Goal: Task Accomplishment & Management: Use online tool/utility

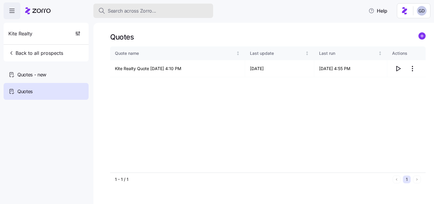
click at [140, 7] on span "Search across Zorro..." at bounding box center [132, 10] width 48 height 7
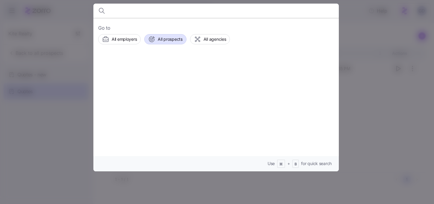
click at [169, 39] on span "All prospects" at bounding box center [170, 39] width 25 height 6
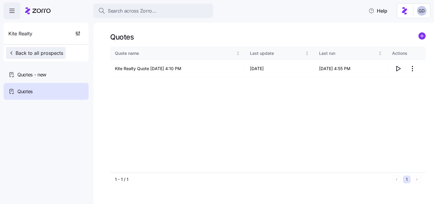
click at [12, 52] on icon "button" at bounding box center [11, 53] width 6 height 6
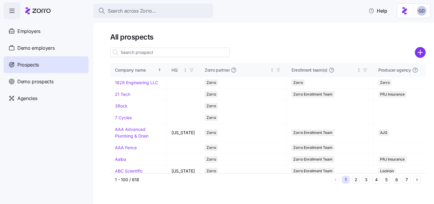
click at [423, 57] on icon "add icon" at bounding box center [420, 52] width 11 height 11
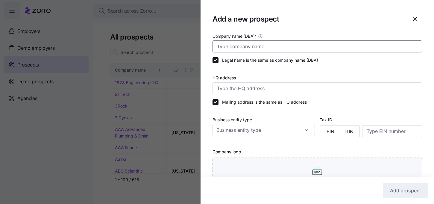
click at [238, 47] on input "Company name (DBA) *" at bounding box center [316, 46] width 209 height 12
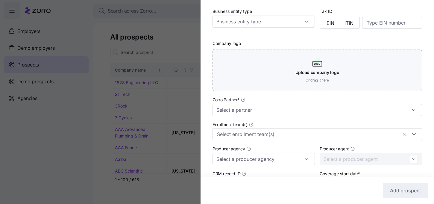
scroll to position [121, 0]
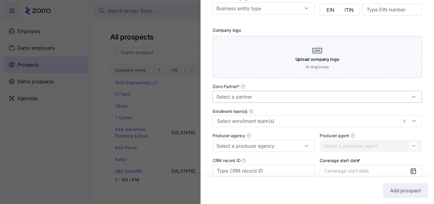
type input "Akin & Porter"
click at [238, 99] on input "Zorro Partner *" at bounding box center [316, 97] width 209 height 12
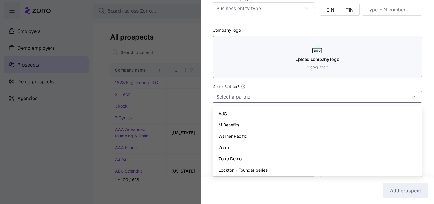
click at [222, 149] on span "Zorro" at bounding box center [223, 147] width 10 height 7
type input "Zorro"
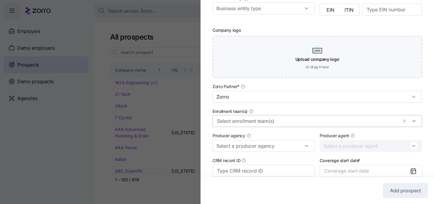
click at [234, 123] on input "Enrollment team(s)" at bounding box center [307, 121] width 181 height 8
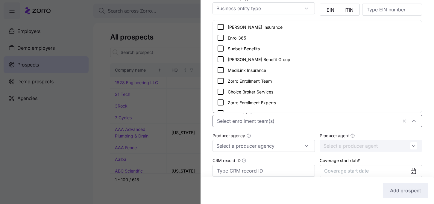
click at [220, 81] on icon at bounding box center [220, 80] width 7 height 7
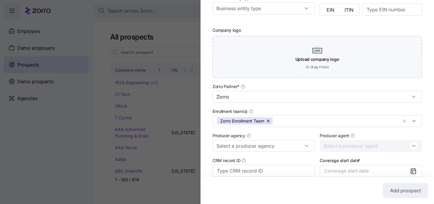
click at [209, 113] on div "Company name (DBA) * Akin & Porter Legal name is the same as company name (DBA)…" at bounding box center [316, 62] width 233 height 303
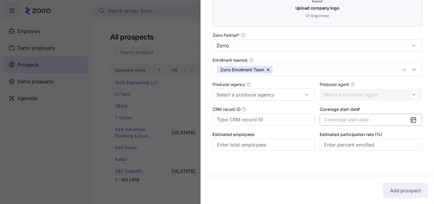
click at [408, 120] on button "Coverage start date" at bounding box center [371, 120] width 102 height 12
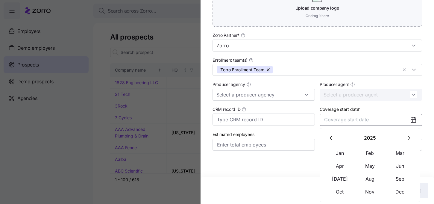
drag, startPoint x: 407, startPoint y: 137, endPoint x: 346, endPoint y: 143, distance: 61.6
click at [346, 143] on div "2025" at bounding box center [370, 138] width 90 height 13
click at [366, 193] on button "Nov" at bounding box center [370, 191] width 30 height 13
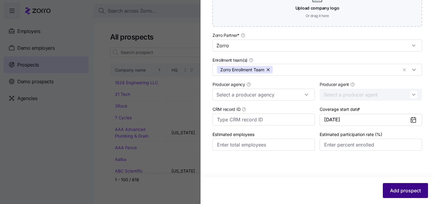
click at [402, 192] on span "Add prospect" at bounding box center [405, 190] width 31 height 7
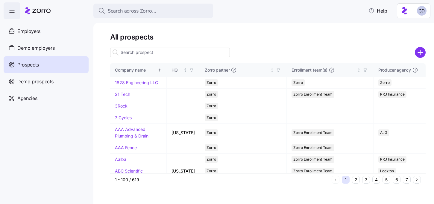
click at [189, 52] on input at bounding box center [170, 53] width 120 height 10
type input "K"
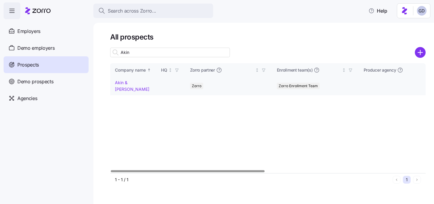
type input "Akin"
click at [132, 82] on link "Akin & Porter" at bounding box center [132, 86] width 34 height 12
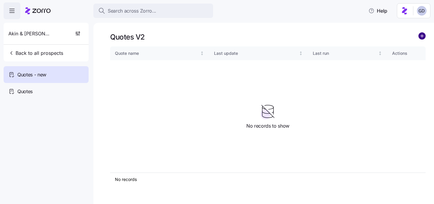
click at [420, 34] on circle "add icon" at bounding box center [422, 36] width 7 height 7
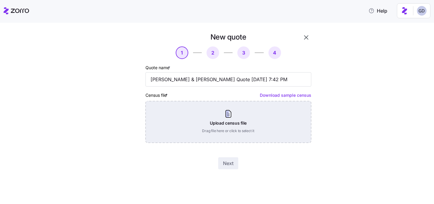
click at [218, 122] on div "Upload census file Drag file here or click to select it" at bounding box center [228, 122] width 166 height 42
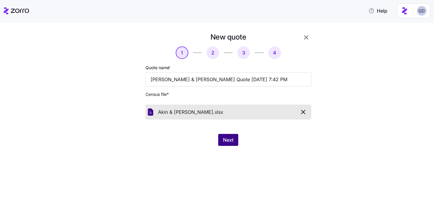
click at [227, 144] on button "Next" at bounding box center [228, 140] width 20 height 12
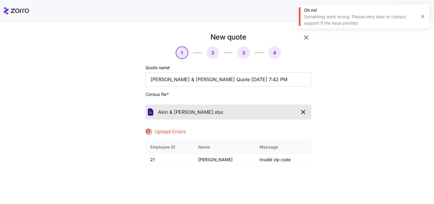
click at [302, 112] on icon "button" at bounding box center [303, 112] width 4 height 4
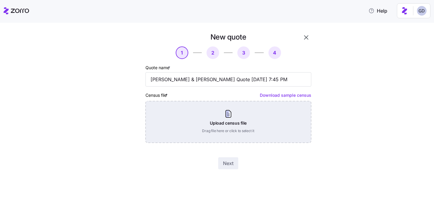
click at [198, 118] on div "Upload census file Drag file here or click to select it" at bounding box center [228, 122] width 166 height 42
click at [222, 127] on div "Upload census file Drag file here or click to select it" at bounding box center [228, 122] width 166 height 42
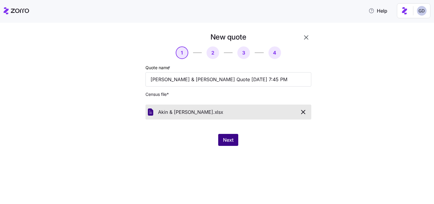
click at [232, 134] on button "Next" at bounding box center [228, 140] width 20 height 12
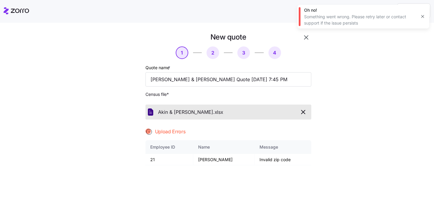
click at [302, 113] on icon "button" at bounding box center [303, 112] width 4 height 4
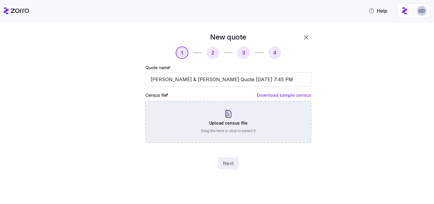
click at [222, 115] on div "Upload census file Drag file here or click to select it" at bounding box center [228, 122] width 166 height 42
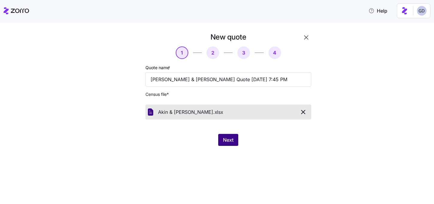
click at [226, 141] on span "Next" at bounding box center [228, 139] width 10 height 7
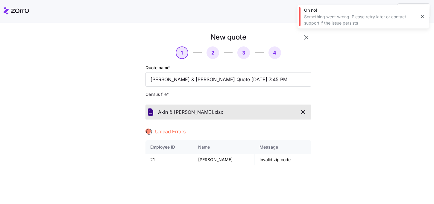
click at [301, 112] on icon "button" at bounding box center [303, 111] width 7 height 7
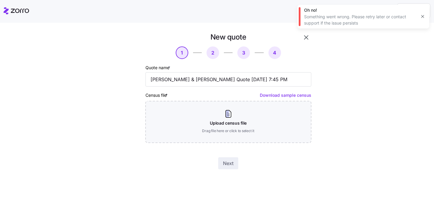
click at [425, 16] on icon "button" at bounding box center [422, 16] width 5 height 5
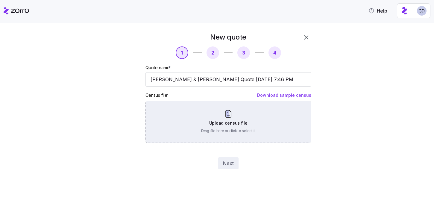
click at [191, 125] on div "Upload census file Drag file here or click to select it" at bounding box center [228, 122] width 166 height 42
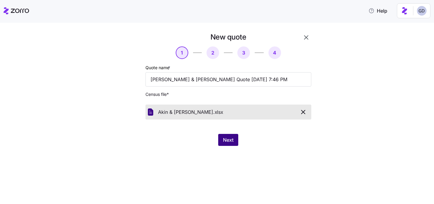
click at [232, 139] on span "Next" at bounding box center [228, 139] width 10 height 7
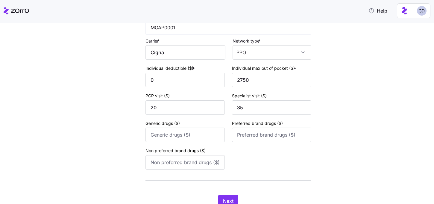
scroll to position [89, 0]
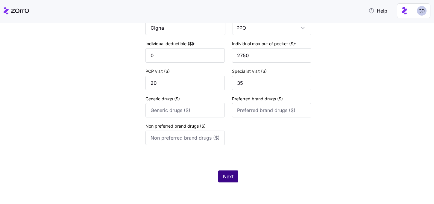
click at [225, 174] on span "Next" at bounding box center [228, 176] width 10 height 7
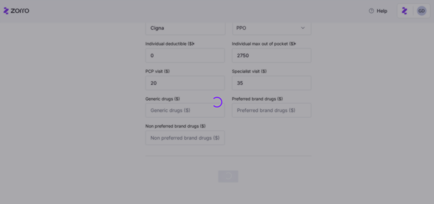
scroll to position [0, 0]
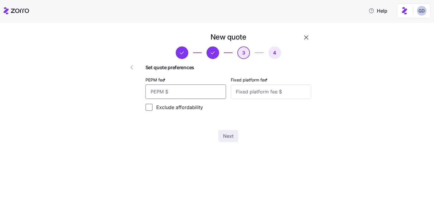
click at [190, 97] on input "PEPM fee *" at bounding box center [185, 91] width 80 height 14
type input "50"
type input "0"
type input "100"
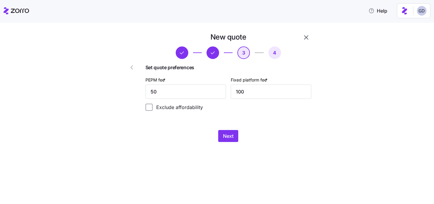
click at [269, 128] on div "New quote 3 4 Set quote preferences PEPM fee * 50 Fixed platform fee * 100 Excl…" at bounding box center [228, 87] width 171 height 114
click at [234, 135] on button "Next" at bounding box center [228, 136] width 20 height 12
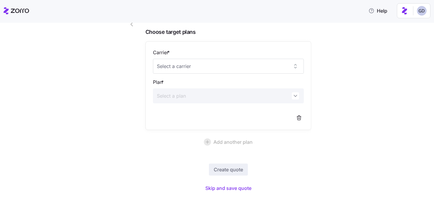
scroll to position [53, 0]
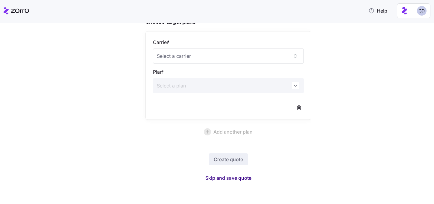
click at [228, 179] on span "Skip and save quote" at bounding box center [228, 177] width 46 height 7
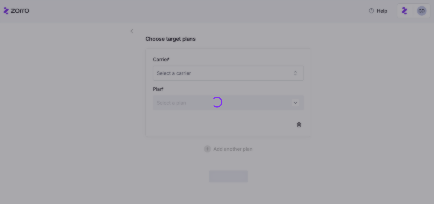
scroll to position [36, 0]
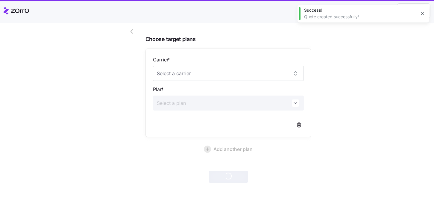
drag, startPoint x: 269, startPoint y: 130, endPoint x: 279, endPoint y: 162, distance: 33.9
click at [279, 162] on div "New quote 4 Choose target plans Carrier * Plan * Add another plan Create quote" at bounding box center [228, 89] width 171 height 191
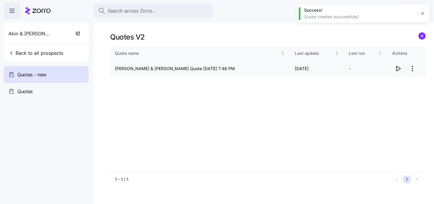
click at [398, 68] on icon "button" at bounding box center [397, 68] width 7 height 7
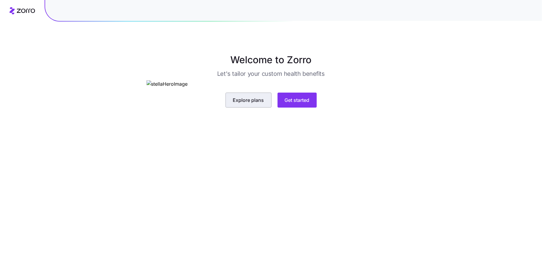
click at [247, 104] on span "Explore plans" at bounding box center [248, 99] width 31 height 7
click at [310, 107] on button "Get started" at bounding box center [297, 99] width 39 height 15
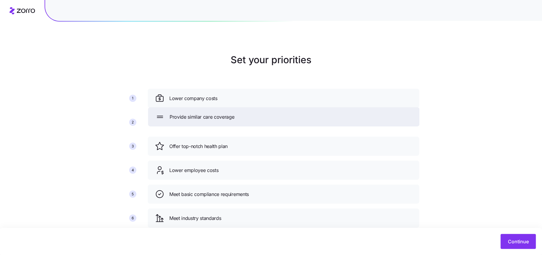
drag, startPoint x: 227, startPoint y: 215, endPoint x: 227, endPoint y: 114, distance: 100.8
click at [227, 114] on span "Provide similar care coverage" at bounding box center [202, 116] width 65 height 7
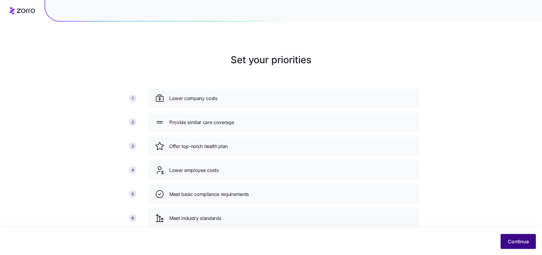
click at [519, 240] on span "Continue" at bounding box center [518, 241] width 21 height 7
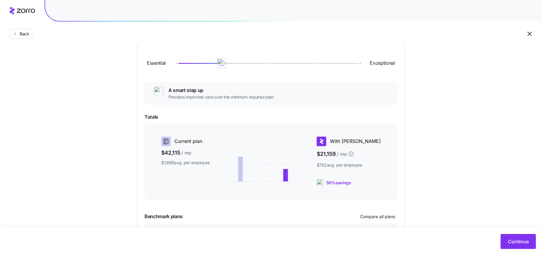
scroll to position [48, 0]
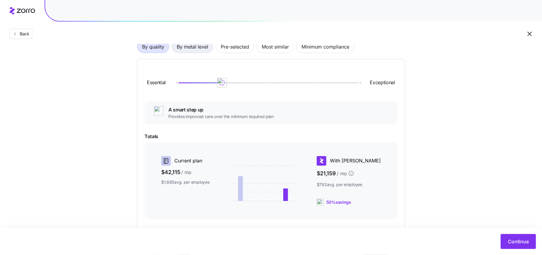
click at [193, 47] on span "By metal level" at bounding box center [192, 47] width 31 height 12
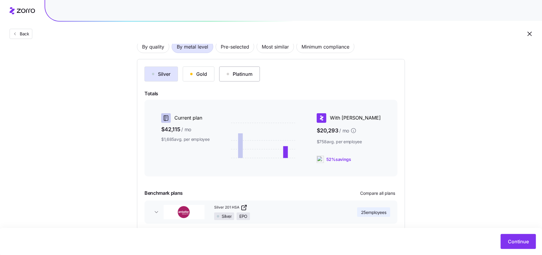
click at [234, 77] on div "Platinum" at bounding box center [240, 73] width 26 height 7
click at [206, 74] on div "Gold" at bounding box center [198, 73] width 17 height 7
click at [163, 74] on div "Silver" at bounding box center [161, 73] width 19 height 7
click at [198, 78] on button "Gold" at bounding box center [199, 73] width 32 height 15
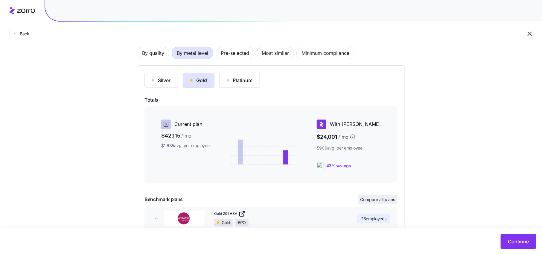
scroll to position [33, 0]
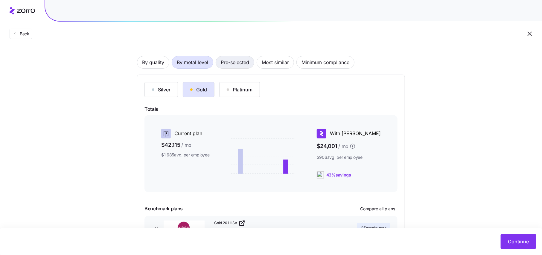
click at [236, 66] on span "Pre-selected" at bounding box center [235, 62] width 28 height 12
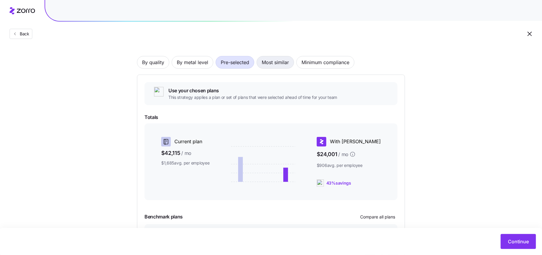
click at [270, 60] on span "Most similar" at bounding box center [275, 62] width 27 height 12
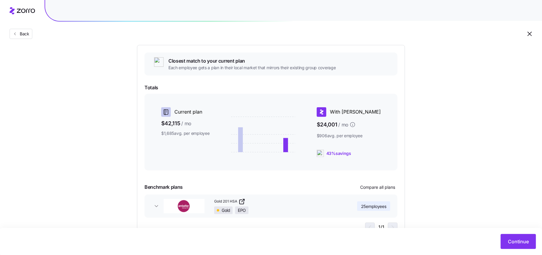
scroll to position [85, 0]
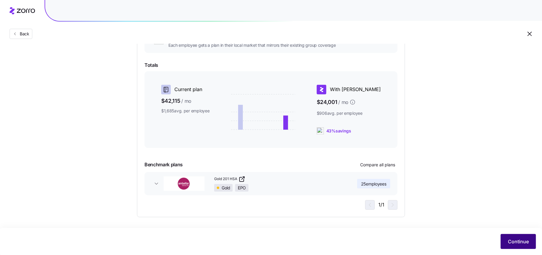
click at [520, 242] on span "Continue" at bounding box center [518, 241] width 21 height 7
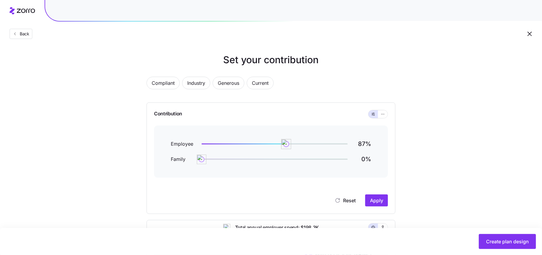
drag, startPoint x: 291, startPoint y: 144, endPoint x: 286, endPoint y: 145, distance: 4.6
click at [286, 145] on img at bounding box center [286, 144] width 10 height 10
drag, startPoint x: 202, startPoint y: 159, endPoint x: 288, endPoint y: 160, distance: 85.6
click at [288, 160] on img at bounding box center [288, 159] width 10 height 10
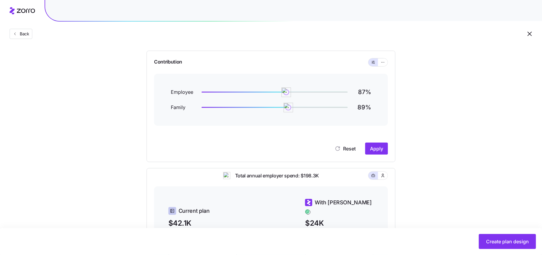
scroll to position [56, 0]
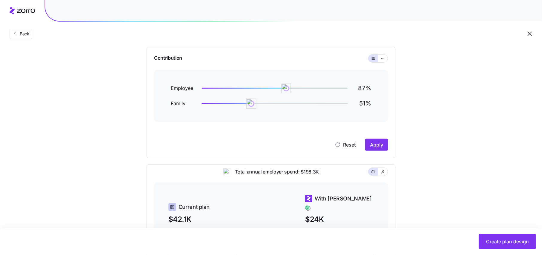
drag, startPoint x: 288, startPoint y: 104, endPoint x: 252, endPoint y: 105, distance: 36.2
click at [252, 105] on img at bounding box center [251, 103] width 10 height 10
click at [283, 86] on img at bounding box center [283, 88] width 10 height 10
click at [376, 143] on span "Apply" at bounding box center [376, 144] width 13 height 7
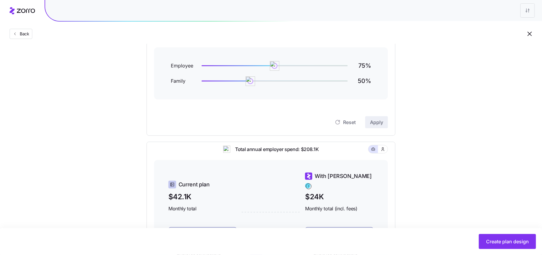
scroll to position [78, 0]
drag, startPoint x: 274, startPoint y: 66, endPoint x: 250, endPoint y: 68, distance: 24.7
click at [250, 68] on img at bounding box center [249, 65] width 10 height 10
click at [250, 68] on img at bounding box center [250, 65] width 10 height 10
click at [381, 123] on span "Apply" at bounding box center [376, 121] width 13 height 7
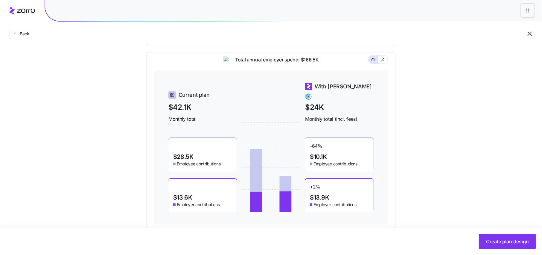
scroll to position [179, 0]
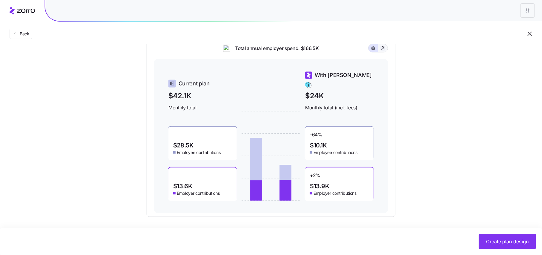
click at [384, 50] on icon "button" at bounding box center [383, 48] width 5 height 6
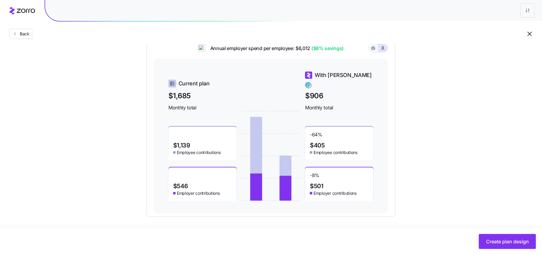
click at [373, 52] on icon "button" at bounding box center [373, 48] width 4 height 7
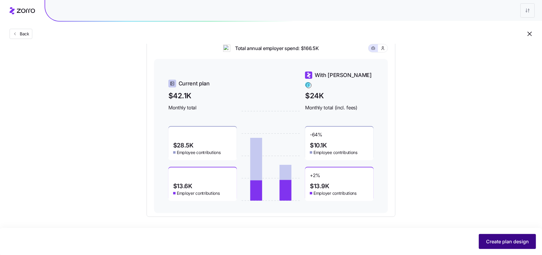
click at [498, 243] on span "Create plan design" at bounding box center [507, 241] width 43 height 7
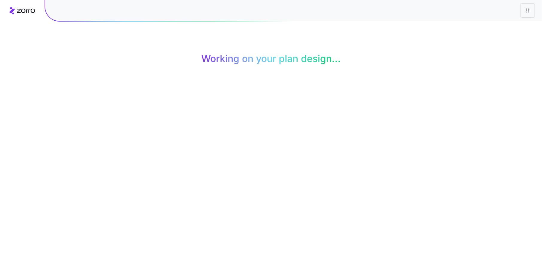
scroll to position [0, 0]
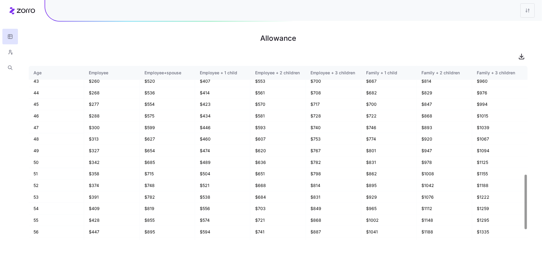
scroll to position [379, 0]
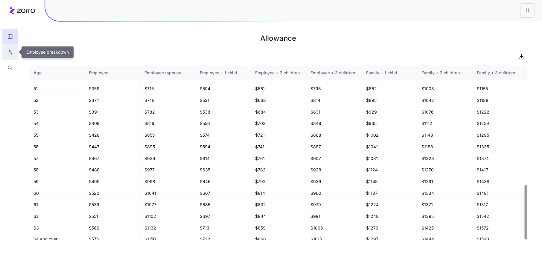
click at [9, 50] on icon "button" at bounding box center [9, 52] width 5 height 6
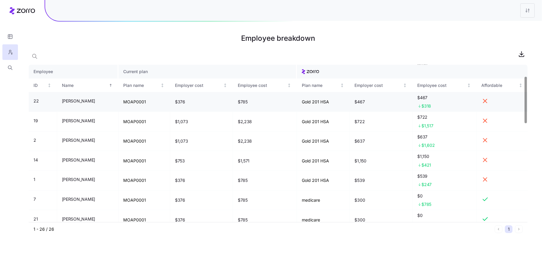
scroll to position [42, 0]
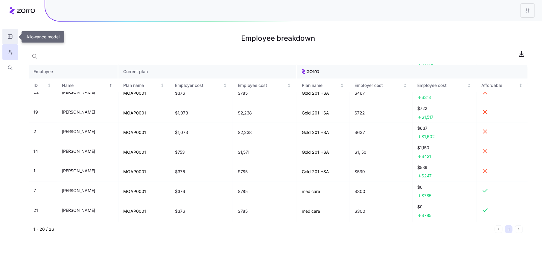
click at [10, 41] on button "button" at bounding box center [10, 37] width 16 height 16
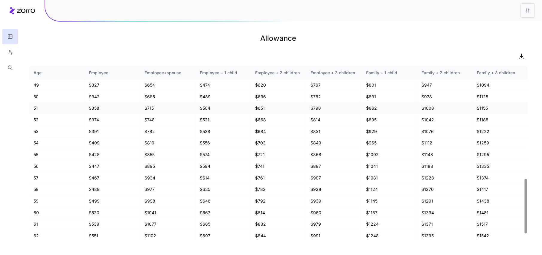
scroll to position [379, 0]
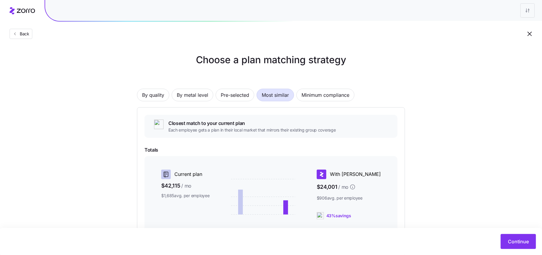
click at [532, 37] on button "button" at bounding box center [530, 34] width 10 height 10
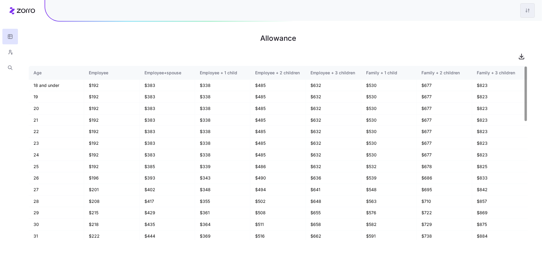
click at [525, 13] on html "Allowance Age Employee Employee+spouse Employee + 1 child Employee + 2 children…" at bounding box center [271, 127] width 542 height 255
click at [503, 29] on div "Edit plan design" at bounding box center [491, 26] width 31 height 7
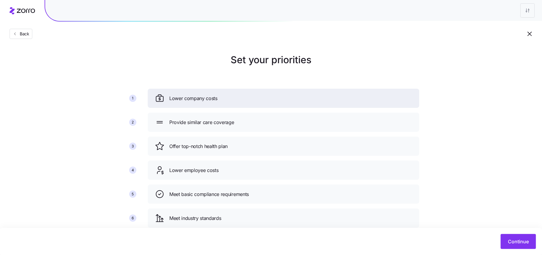
scroll to position [16, 0]
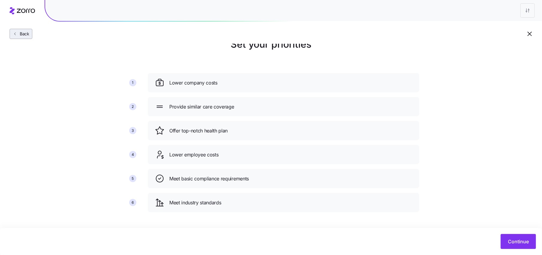
click at [27, 33] on span "Back" at bounding box center [23, 34] width 12 height 6
